Goal: Information Seeking & Learning: Understand process/instructions

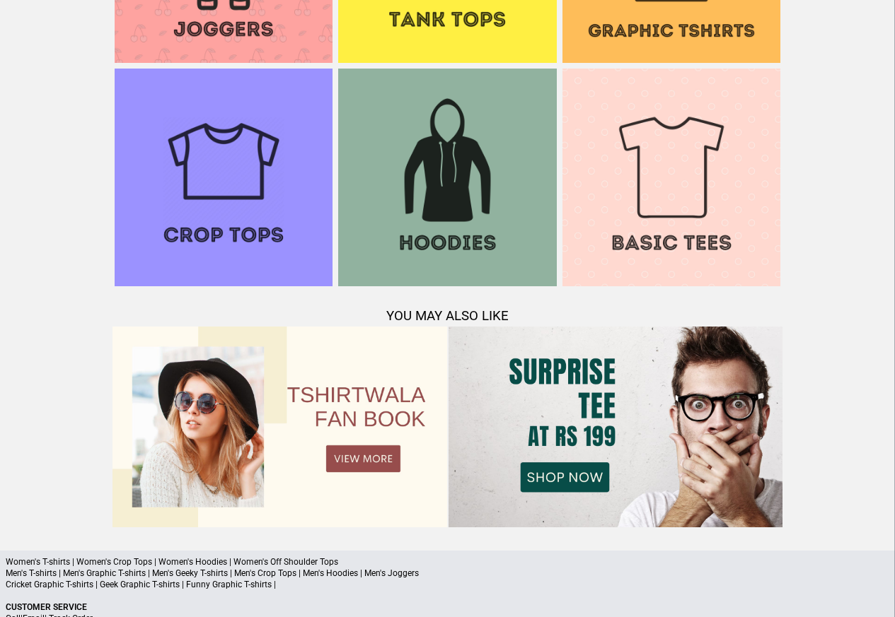
scroll to position [1365, 0]
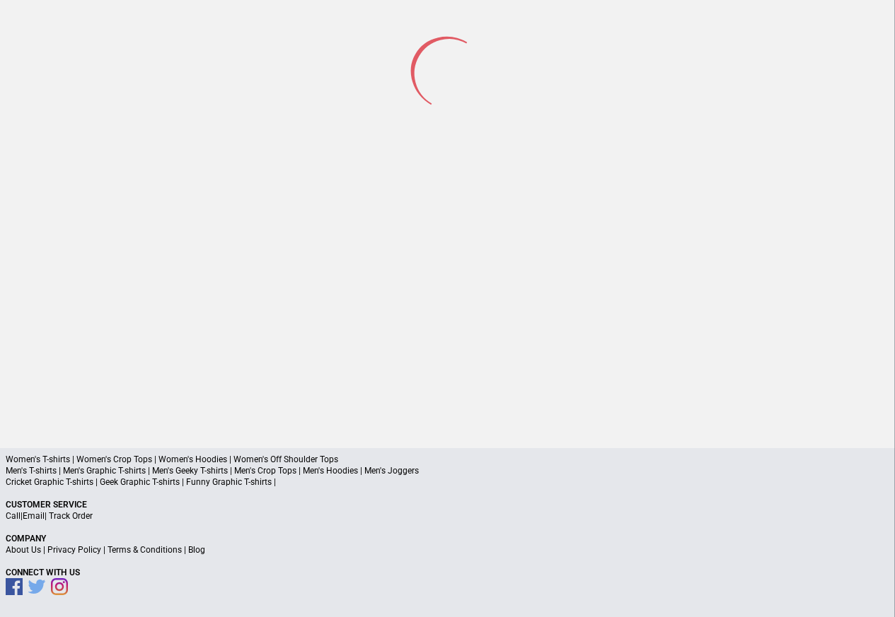
scroll to position [66, 0]
